Goal: Navigation & Orientation: Go to known website

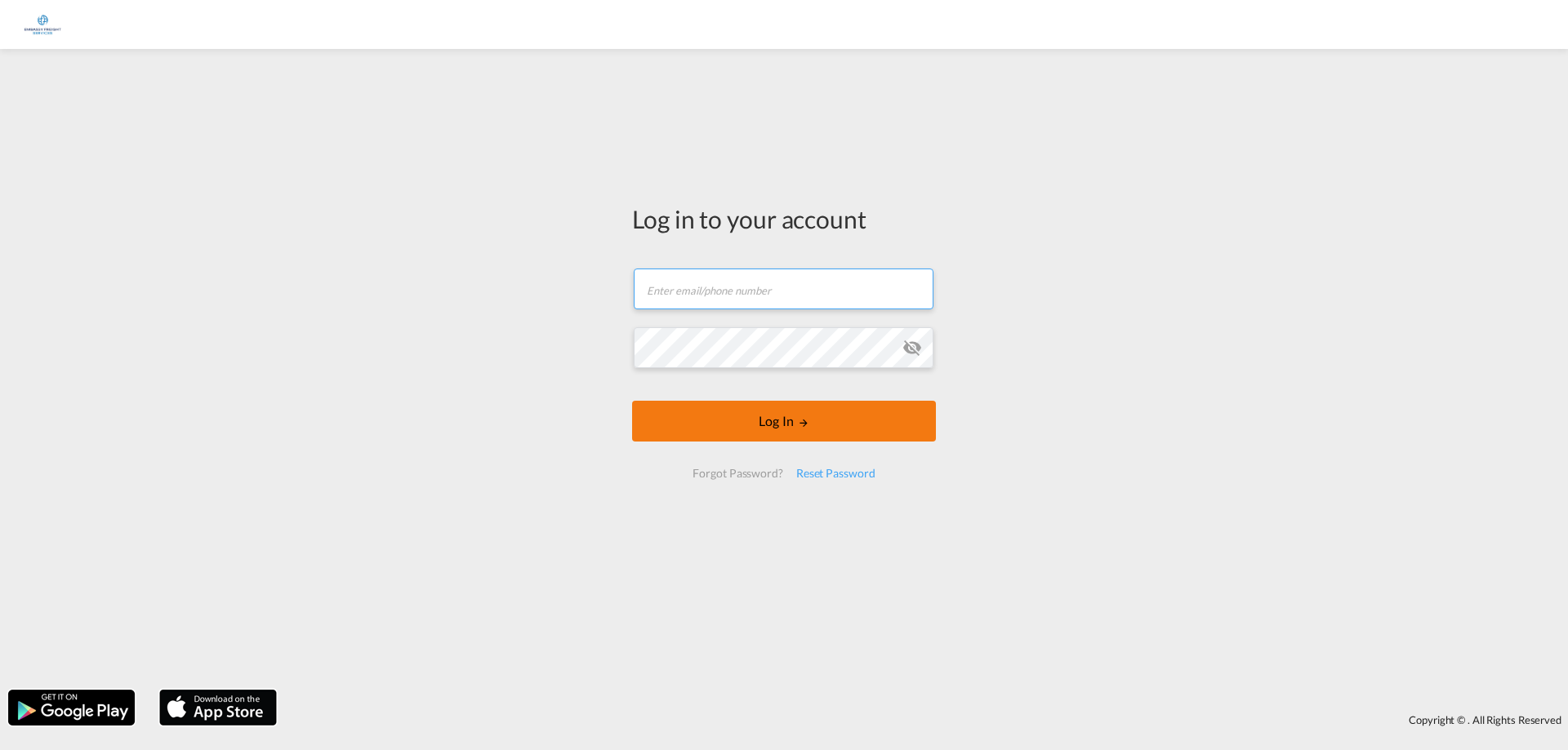
type input "[PERSON_NAME][EMAIL_ADDRESS][PERSON_NAME][DOMAIN_NAME]"
click at [744, 419] on button "Log In" at bounding box center [784, 422] width 304 height 41
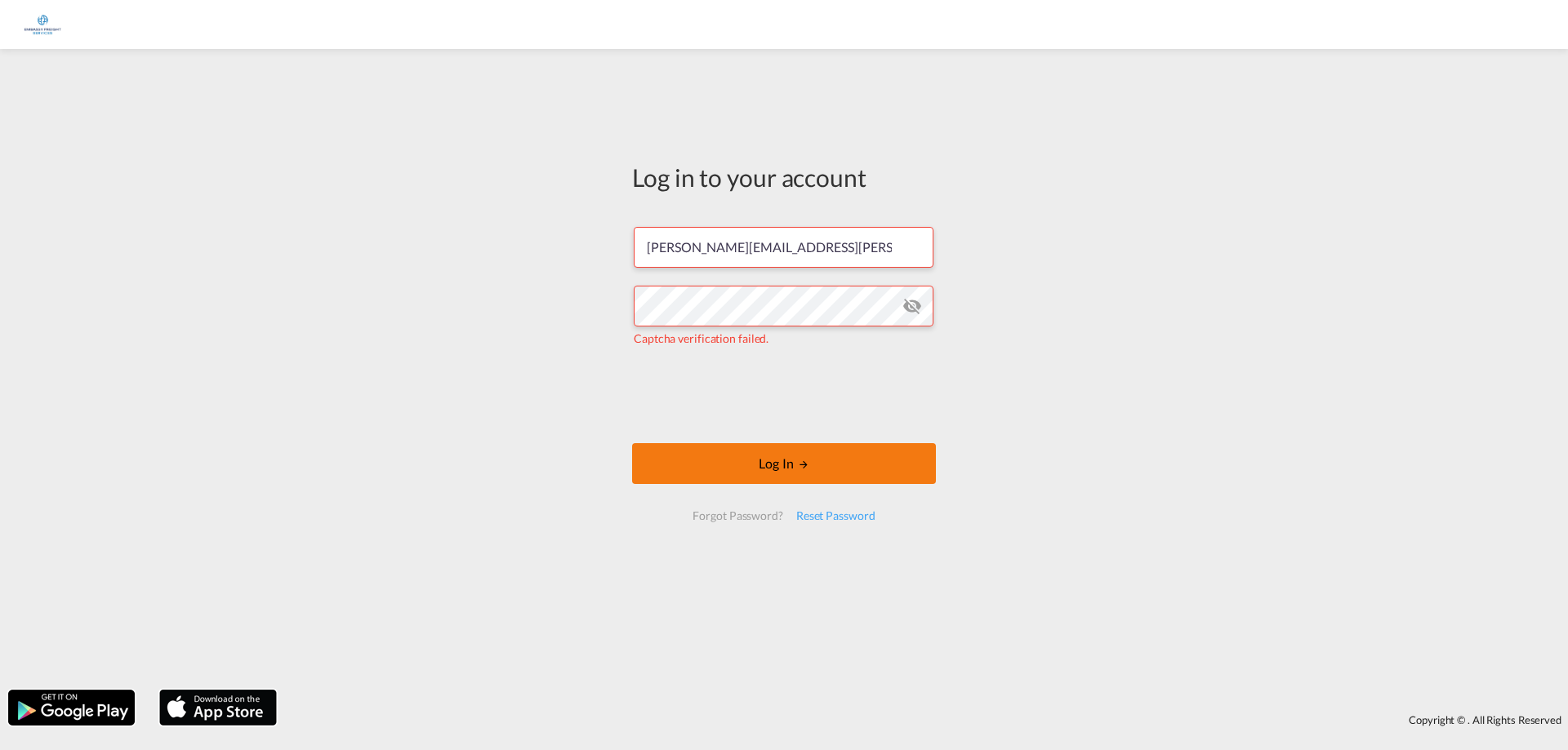
click at [769, 471] on button "Log In" at bounding box center [784, 464] width 304 height 41
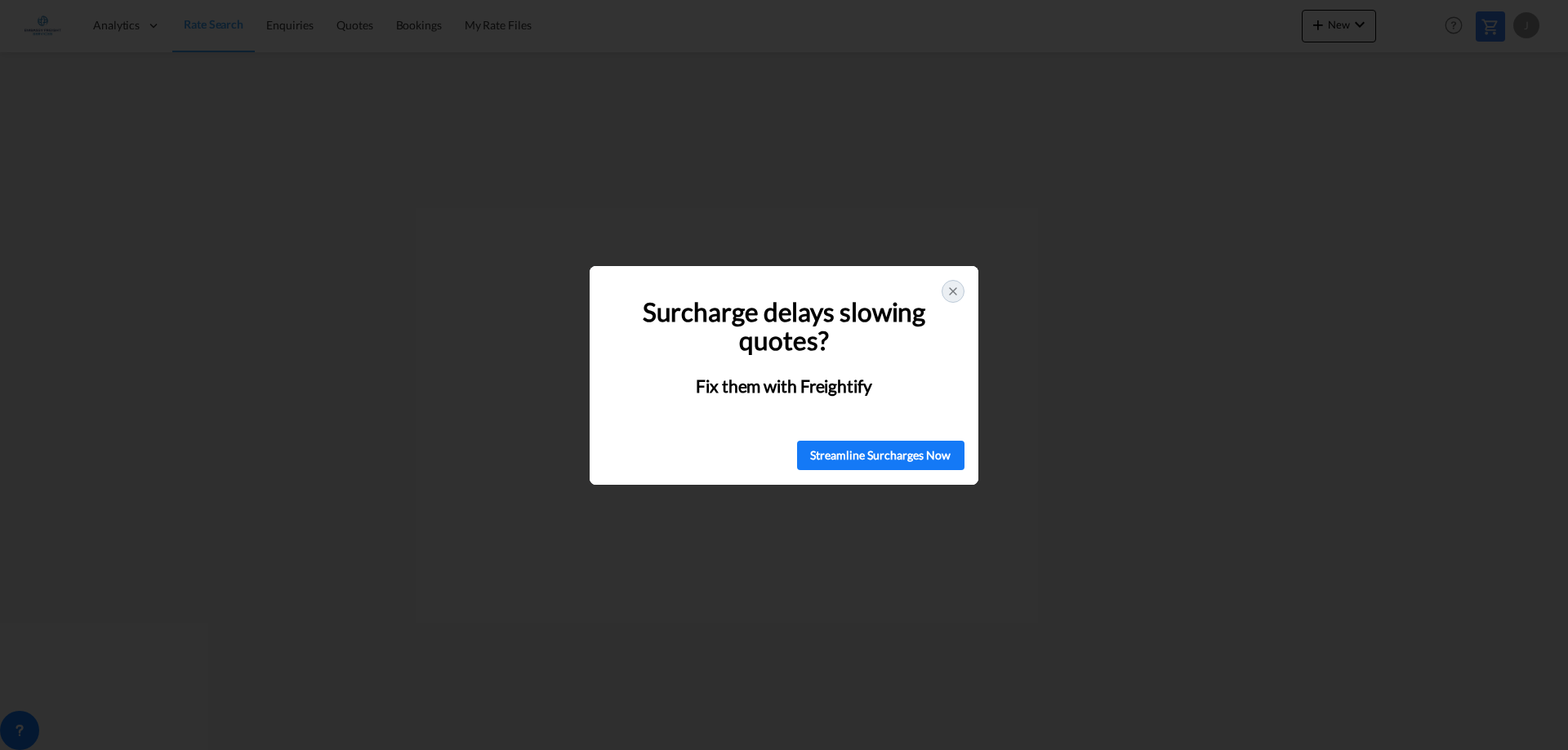
click at [954, 293] on icon at bounding box center [952, 291] width 7 height 7
